Goal: Transaction & Acquisition: Obtain resource

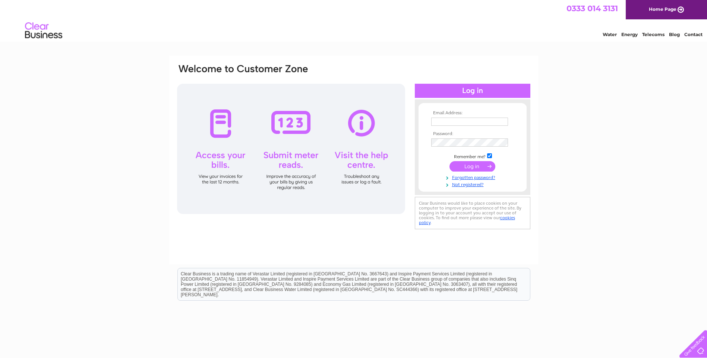
type input "margaret@avocetenterprises.com"
click at [467, 167] on input "submit" at bounding box center [472, 166] width 46 height 10
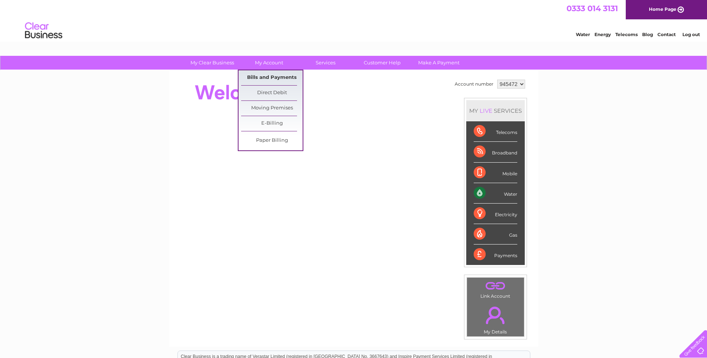
click at [264, 77] on link "Bills and Payments" at bounding box center [271, 77] width 61 height 15
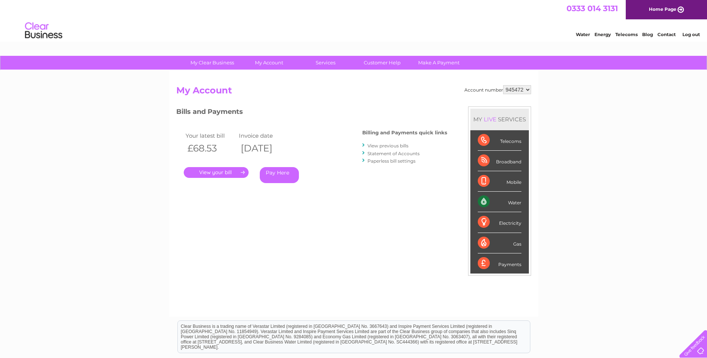
click at [221, 175] on link "." at bounding box center [216, 172] width 65 height 11
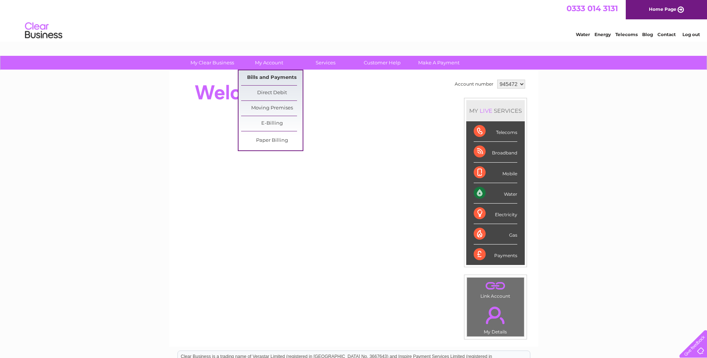
click at [268, 80] on link "Bills and Payments" at bounding box center [271, 77] width 61 height 15
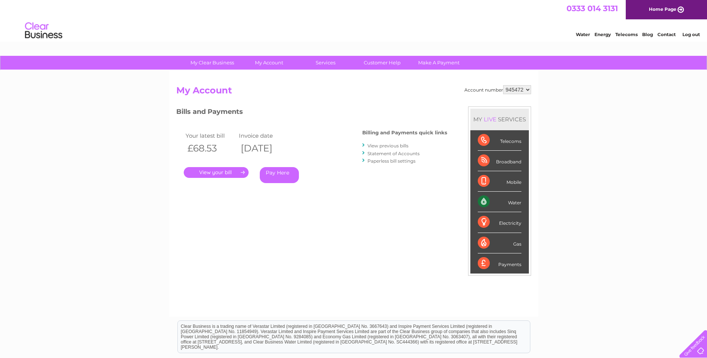
click at [212, 173] on link "." at bounding box center [216, 172] width 65 height 11
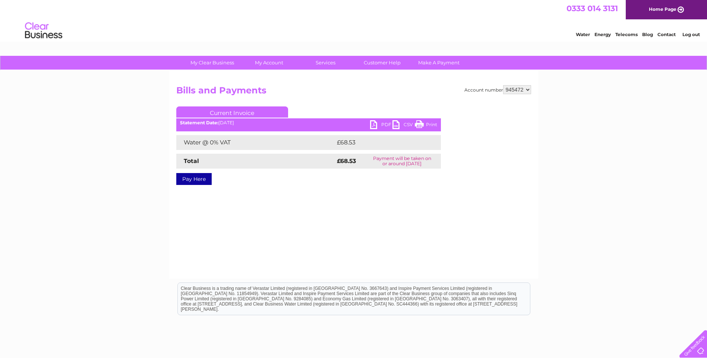
click at [372, 125] on link "PDF" at bounding box center [381, 125] width 22 height 11
click at [527, 88] on select "945472 950023 969405" at bounding box center [517, 89] width 28 height 9
select select "950023"
click at [503, 85] on select "945472 950023 969405" at bounding box center [517, 89] width 28 height 9
click at [526, 90] on select "945472 950023 969405" at bounding box center [517, 89] width 28 height 9
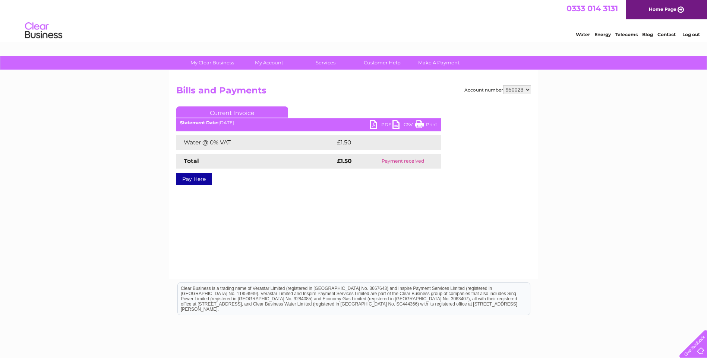
select select "969405"
click at [503, 85] on select "945472 950023 969405" at bounding box center [517, 89] width 28 height 9
click at [370, 125] on link "PDF" at bounding box center [381, 125] width 22 height 11
